Goal: Information Seeking & Learning: Learn about a topic

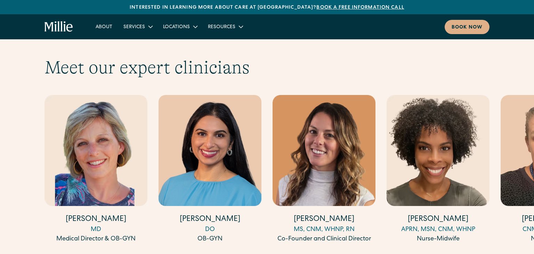
scroll to position [1901, 0]
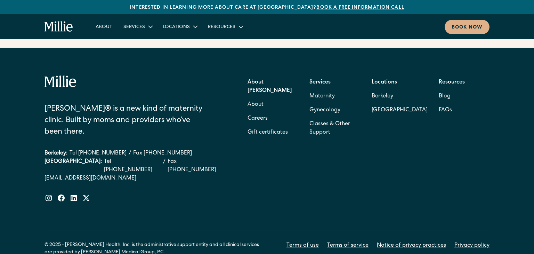
scroll to position [2872, 0]
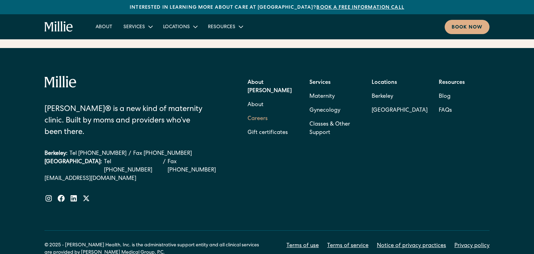
click at [249, 112] on link "Careers" at bounding box center [258, 119] width 20 height 14
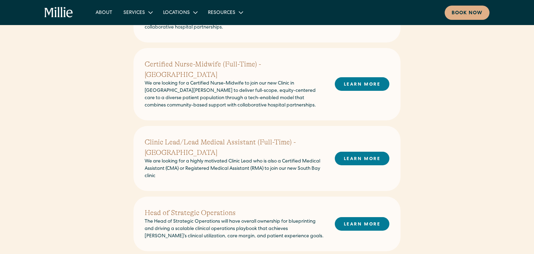
scroll to position [369, 0]
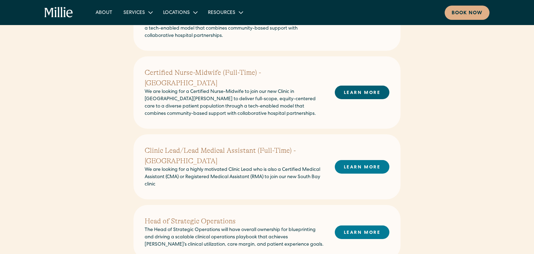
click at [346, 86] on link "LEARN MORE" at bounding box center [362, 93] width 55 height 14
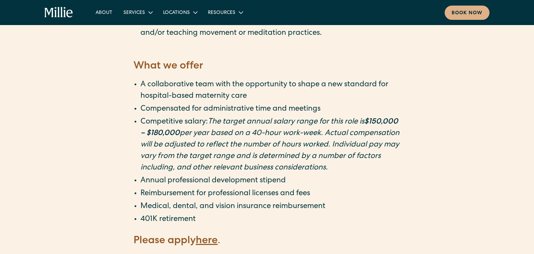
scroll to position [1229, 0]
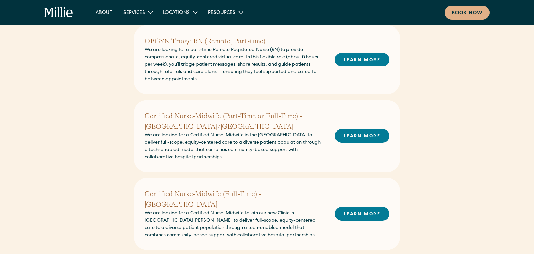
scroll to position [247, 0]
click at [375, 61] on link "LEARN MORE" at bounding box center [362, 60] width 55 height 14
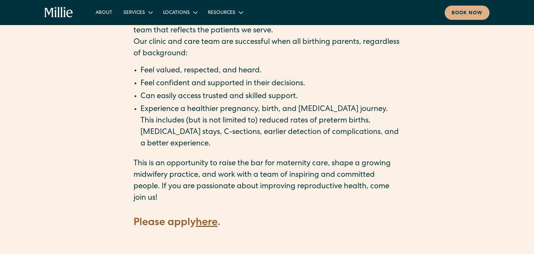
scroll to position [896, 0]
